Goal: Check status: Check status

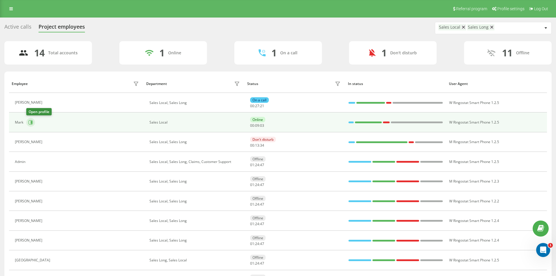
click at [31, 121] on icon at bounding box center [31, 122] width 1 height 3
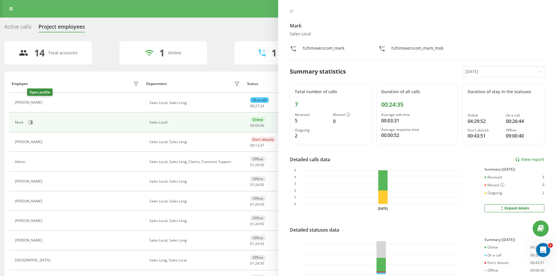
click at [46, 102] on icon at bounding box center [48, 102] width 5 height 5
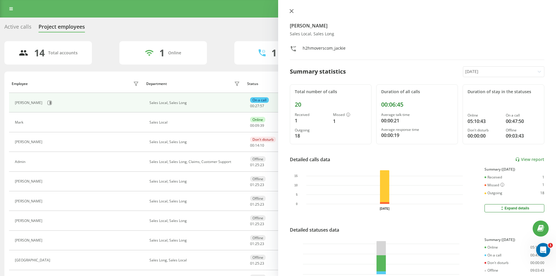
click at [293, 9] on icon at bounding box center [292, 11] width 4 height 4
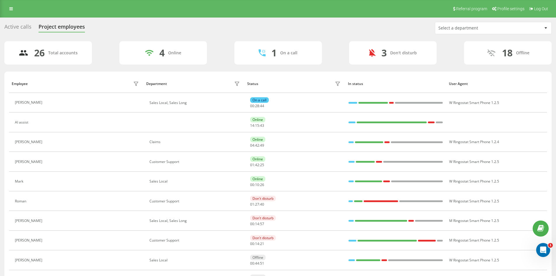
click at [485, 26] on div "Select a department" at bounding box center [473, 28] width 70 height 5
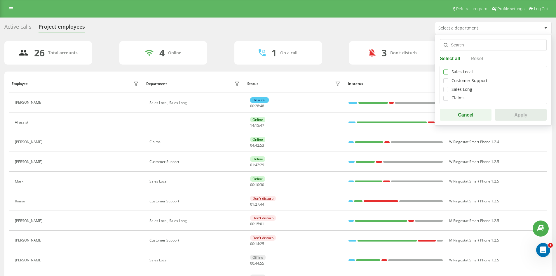
click at [447, 69] on label at bounding box center [445, 69] width 5 height 0
checkbox input "true"
click at [446, 92] on div "Sales Local Customer Support Sales Long Claims" at bounding box center [493, 85] width 107 height 39
click at [446, 87] on label at bounding box center [445, 87] width 5 height 0
checkbox input "true"
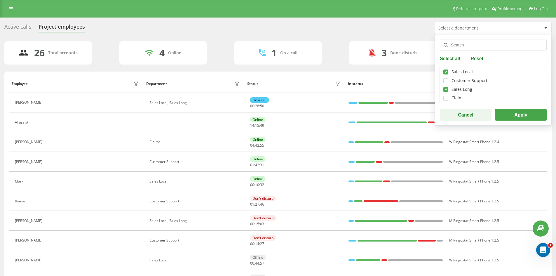
click at [537, 116] on button "Apply" at bounding box center [521, 115] width 52 height 12
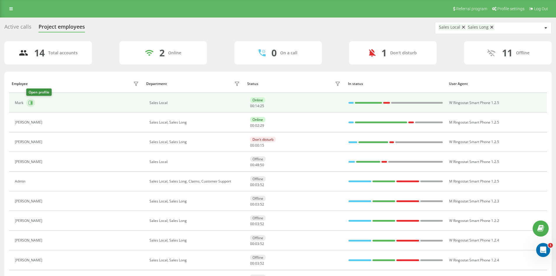
click at [34, 103] on button at bounding box center [30, 102] width 9 height 9
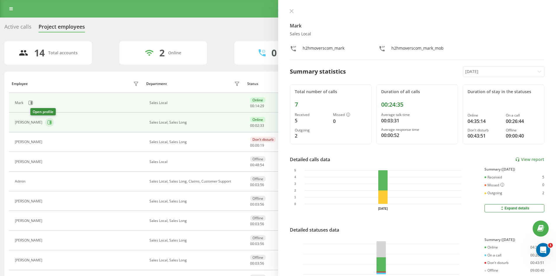
click at [47, 123] on icon at bounding box center [49, 122] width 5 height 5
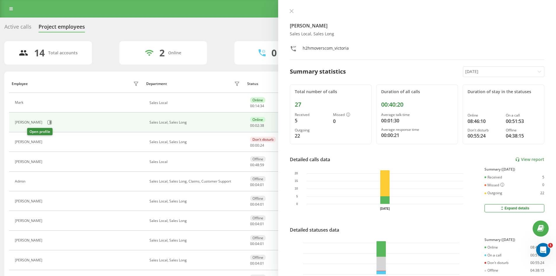
click at [45, 145] on button at bounding box center [48, 143] width 7 height 8
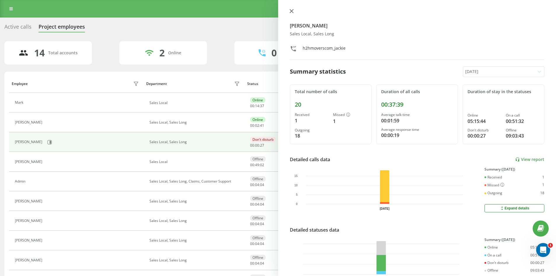
click at [292, 11] on icon at bounding box center [292, 11] width 4 height 4
